Goal: Task Accomplishment & Management: Manage account settings

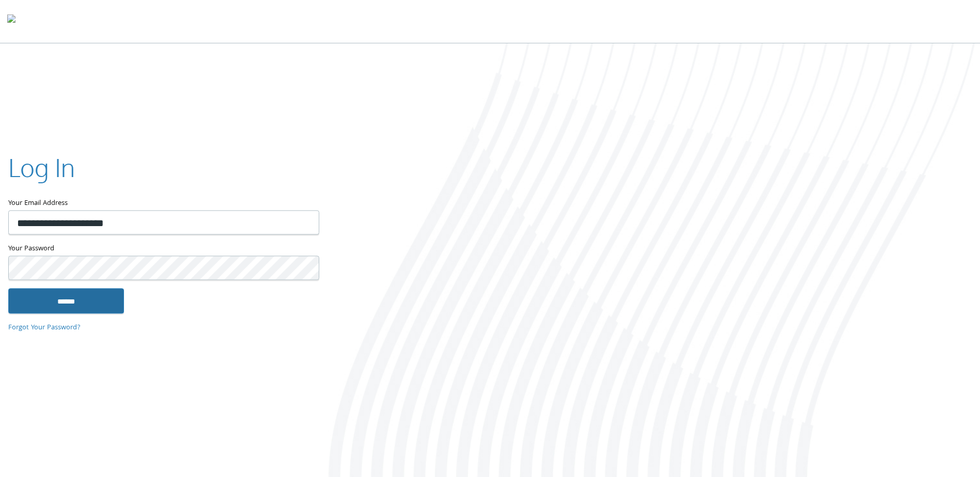
click at [69, 300] on input "******" at bounding box center [66, 301] width 116 height 25
type input "**********"
click at [91, 300] on input "******" at bounding box center [66, 301] width 116 height 25
click at [592, 136] on div at bounding box center [652, 261] width 653 height 436
